Goal: Information Seeking & Learning: Find specific fact

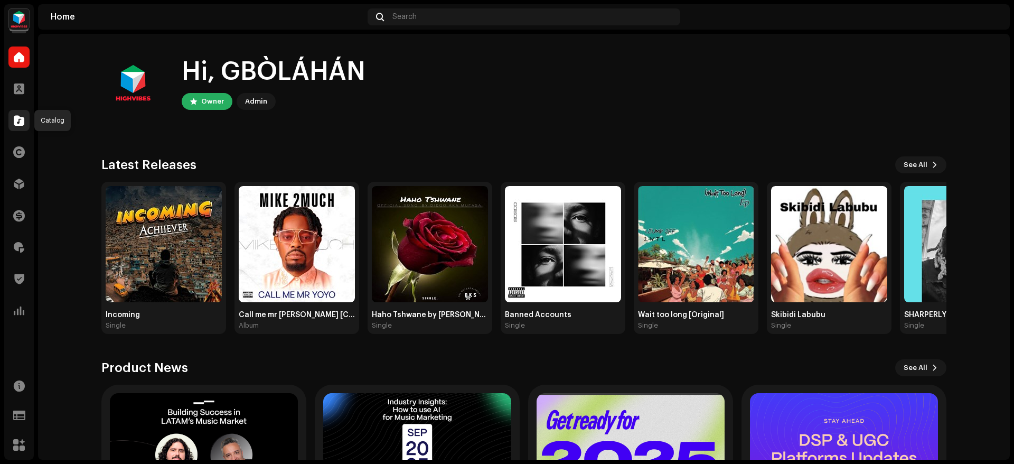
click at [20, 114] on div at bounding box center [18, 120] width 21 height 21
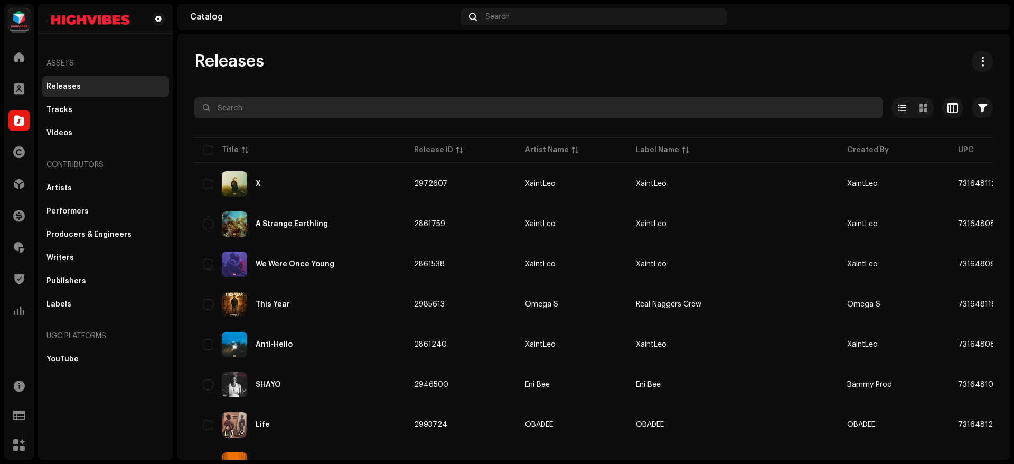
click at [322, 103] on input "text" at bounding box center [538, 107] width 689 height 21
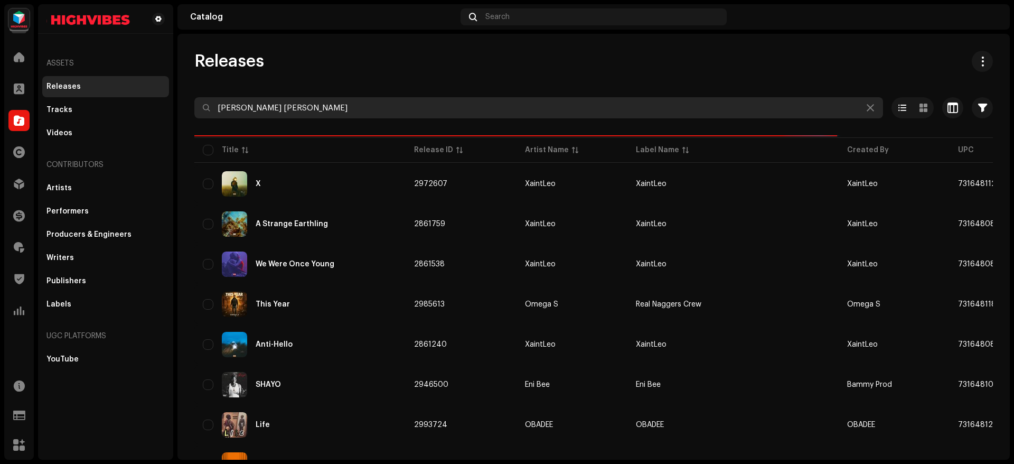
type input "[PERSON_NAME] [PERSON_NAME]"
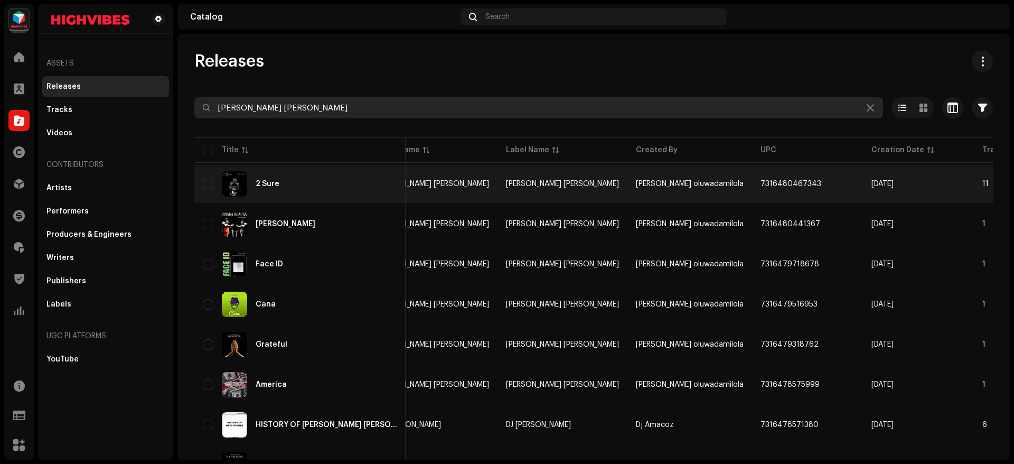
scroll to position [0, 322]
